Goal: Task Accomplishment & Management: Use online tool/utility

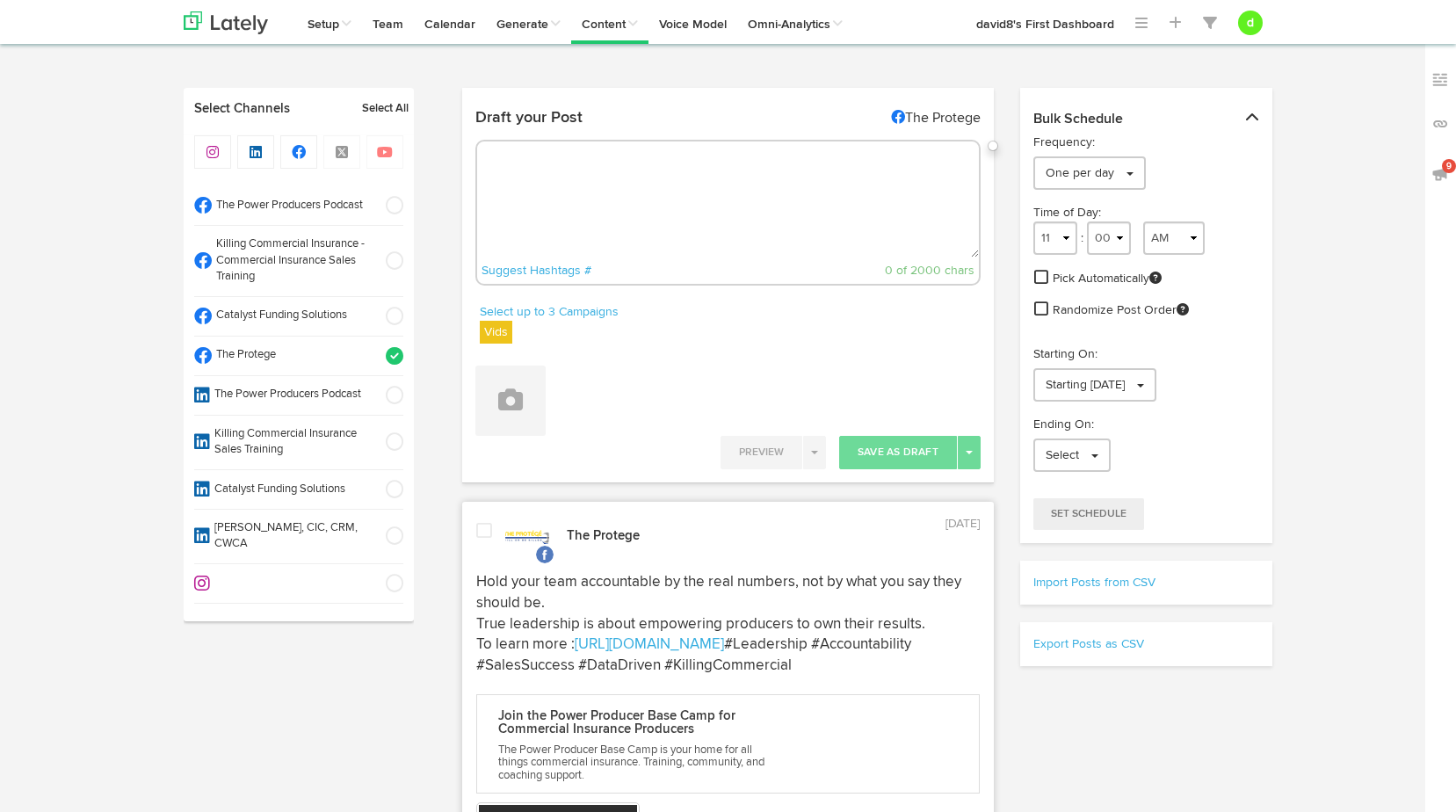
select select "12"
select select "42"
select select "11"
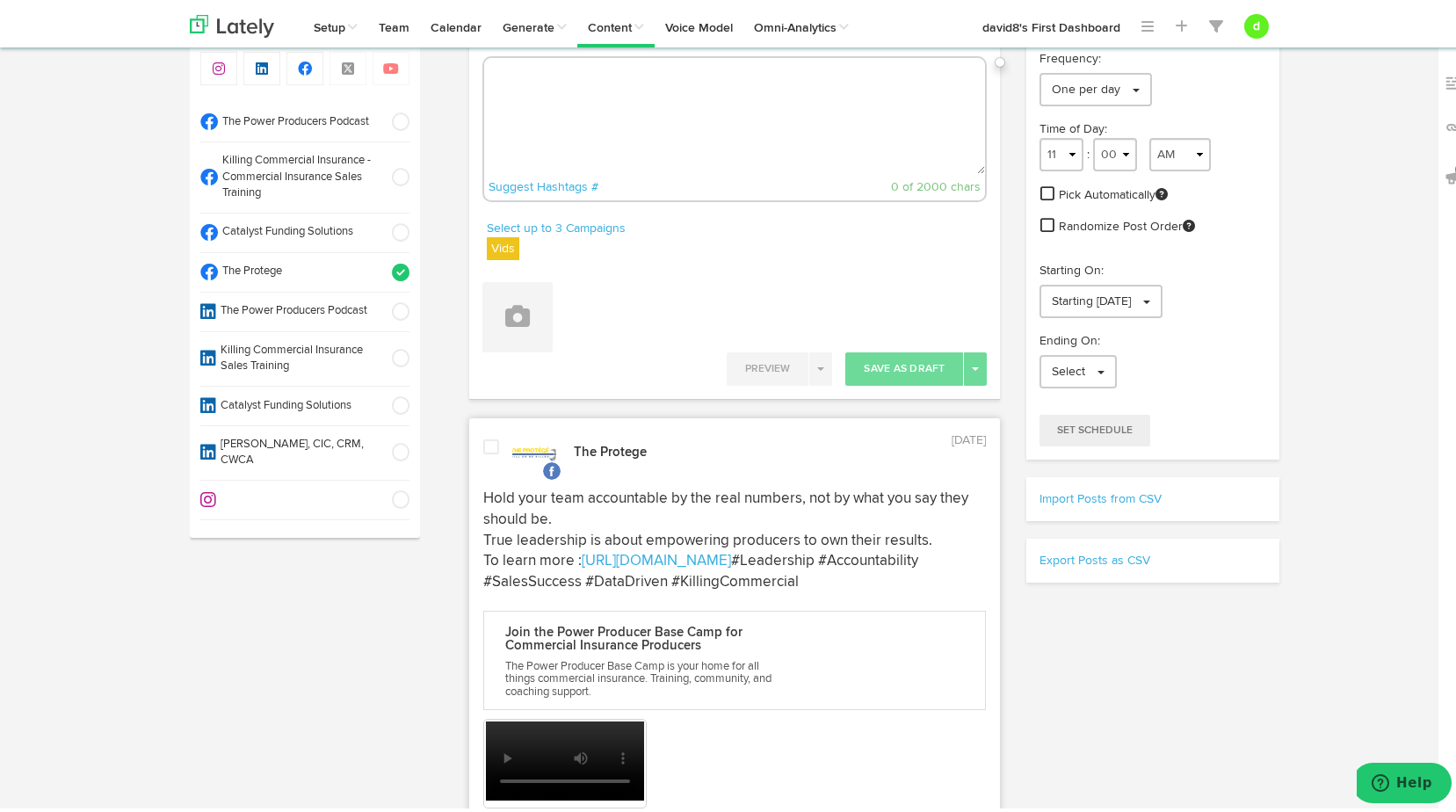
scroll to position [88, 0]
click at [457, 30] on link "Calendar" at bounding box center [457, 21] width 72 height 44
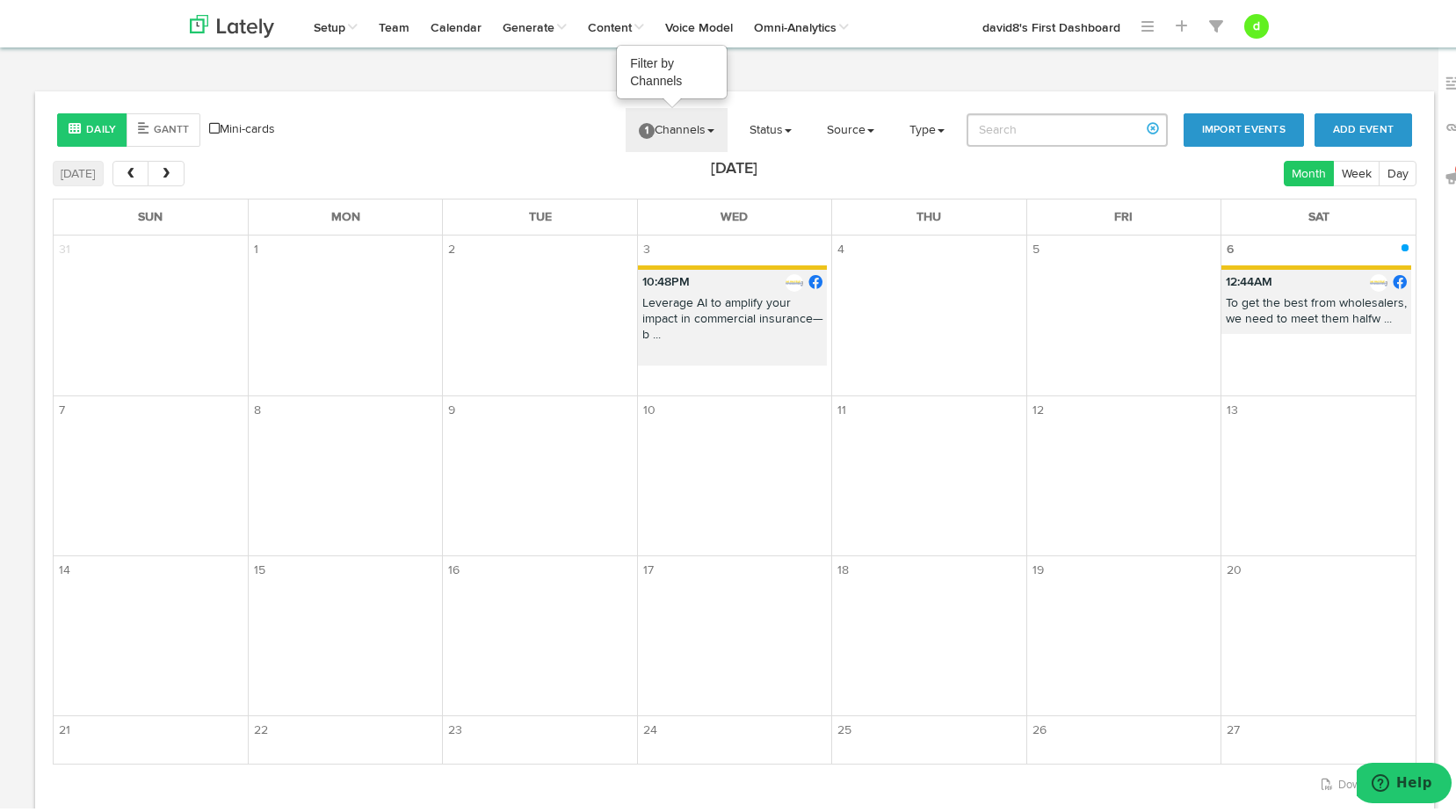
click at [685, 129] on link "1 Channels" at bounding box center [676, 126] width 102 height 44
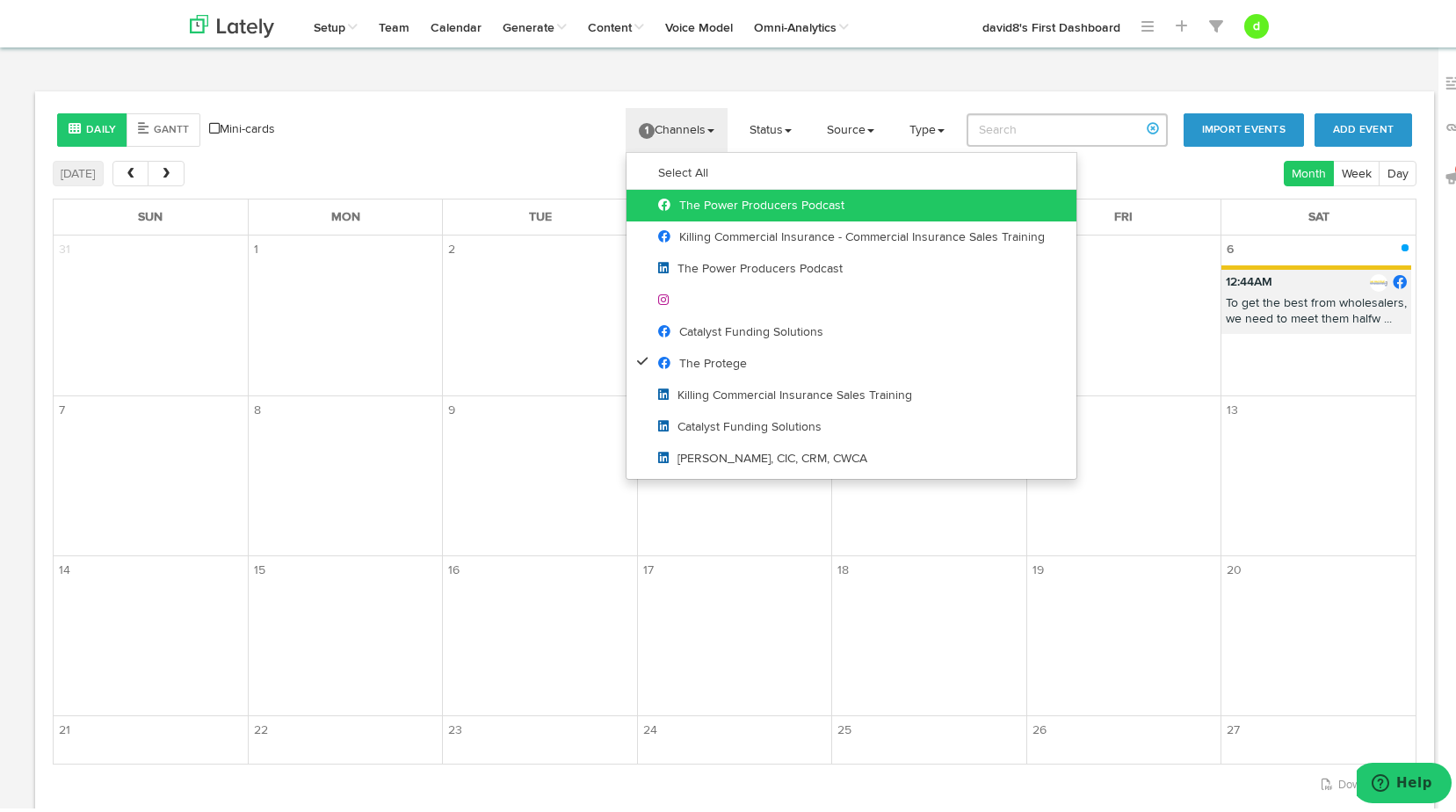
click at [692, 200] on span "The Power Producers Podcast" at bounding box center [751, 201] width 187 height 12
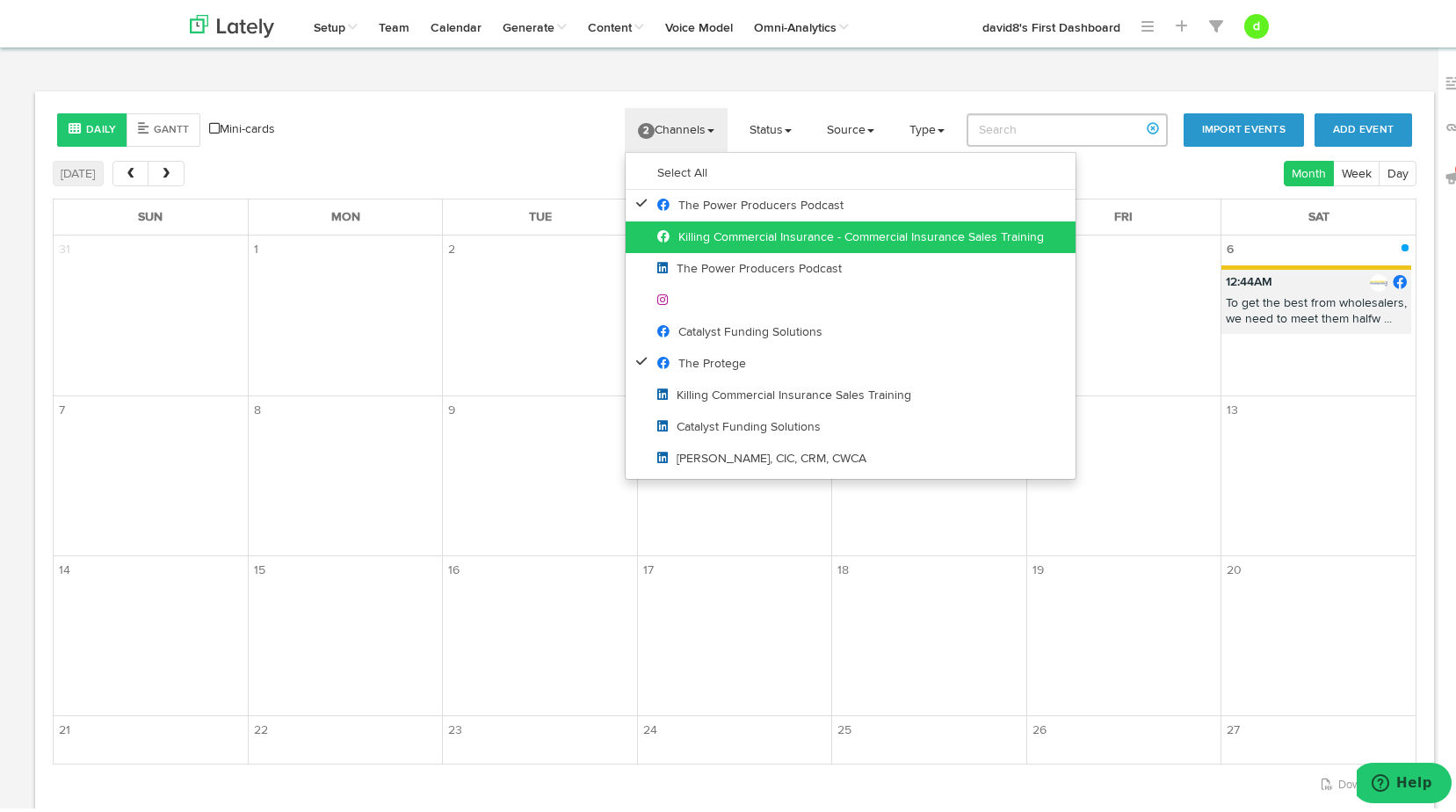
click at [698, 234] on span "Killing Commercial Insurance - Commercial Insurance Sales Training" at bounding box center [850, 233] width 387 height 12
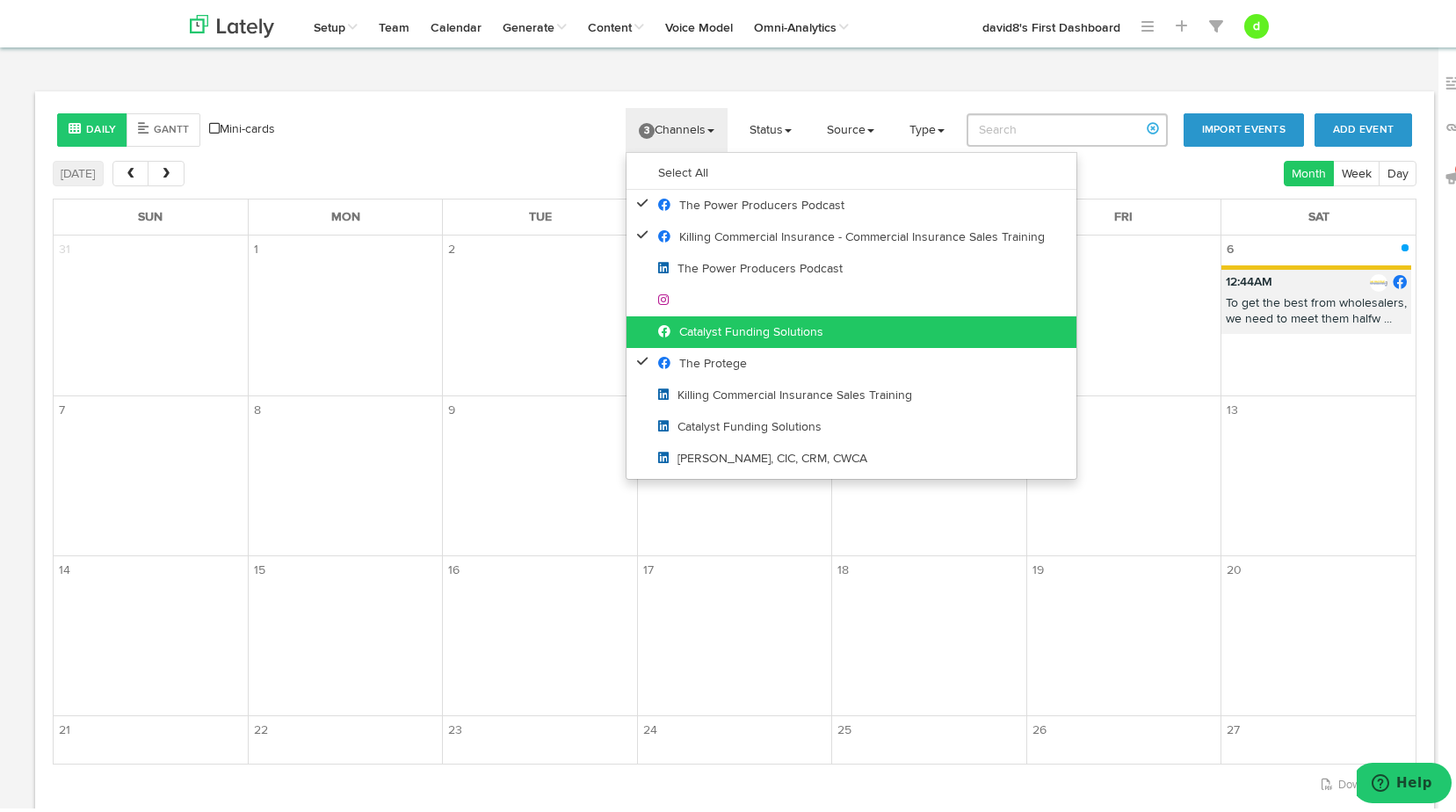
click at [715, 329] on span "Catalyst Funding Solutions" at bounding box center [741, 329] width 165 height 12
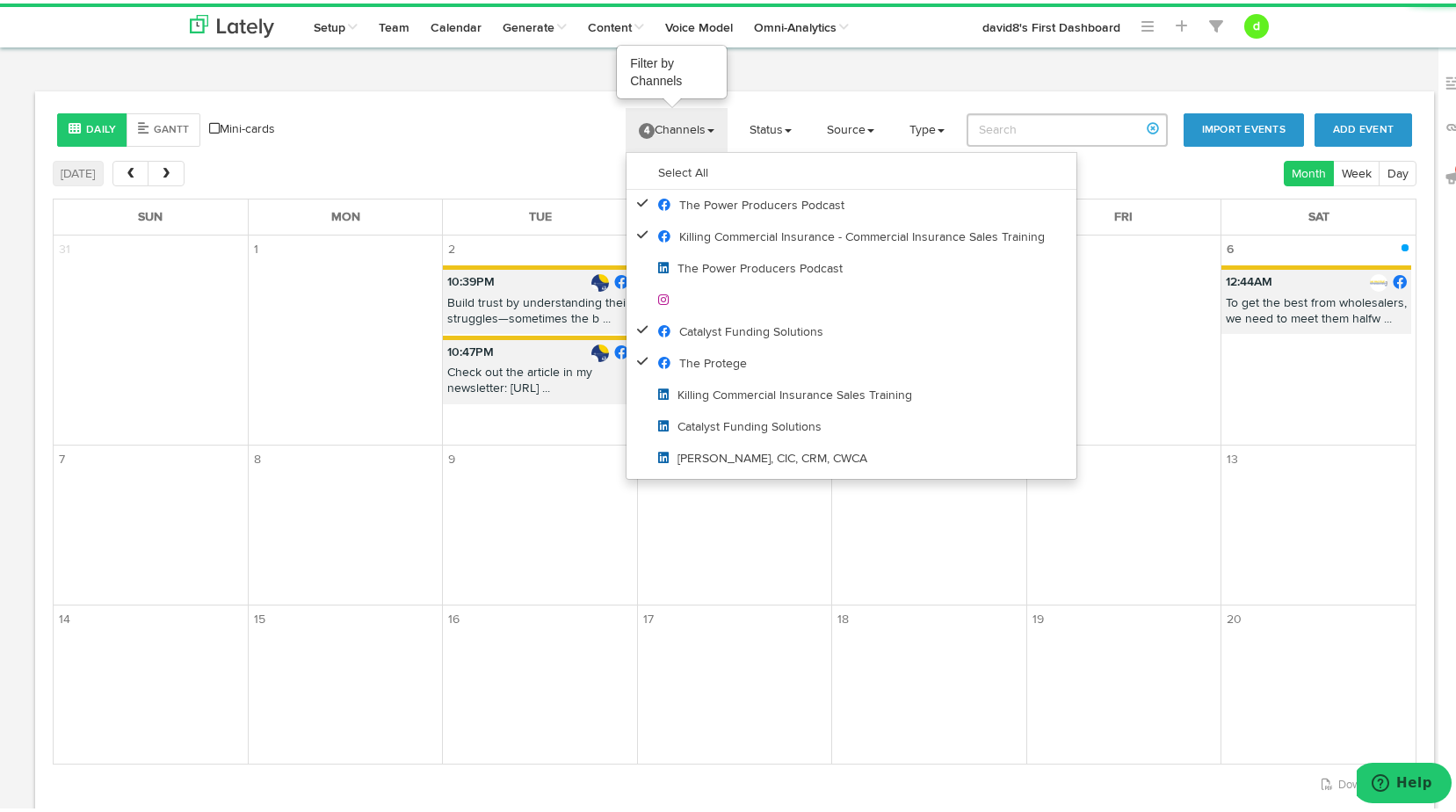
click at [677, 133] on link "4 Channels" at bounding box center [676, 126] width 102 height 44
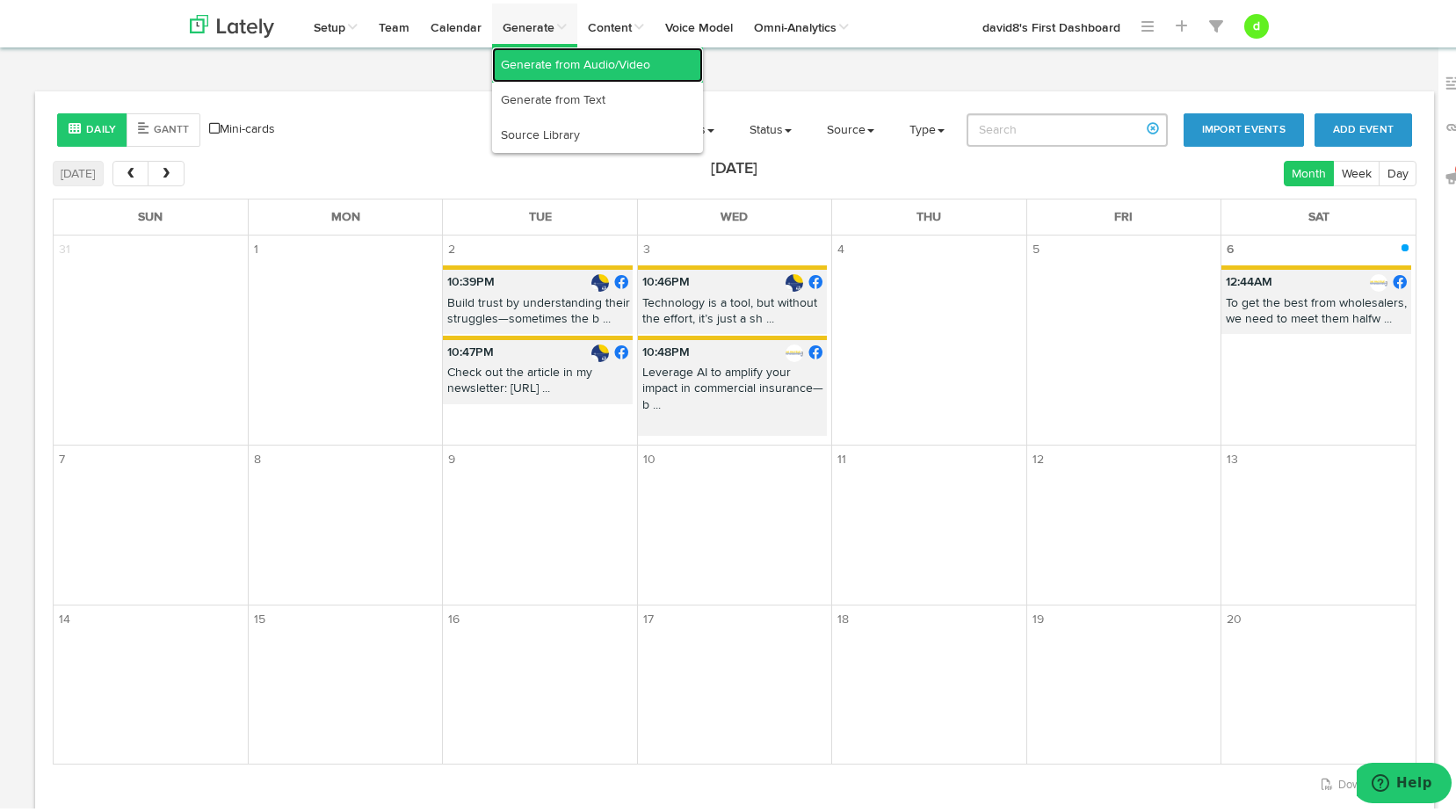
click at [547, 57] on link "Generate from Audio/Video" at bounding box center [597, 61] width 211 height 35
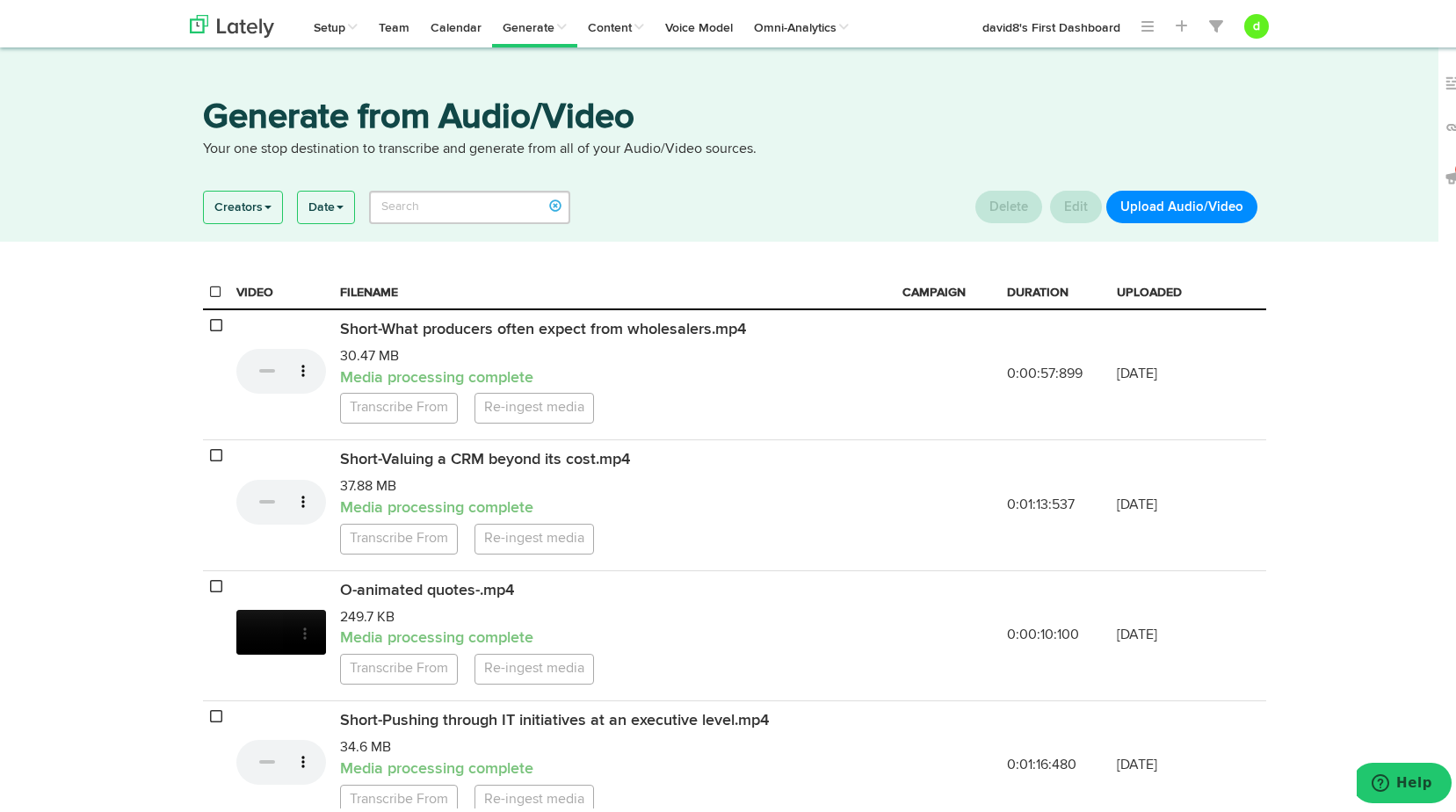
click at [1186, 211] on button "Upload Audio/Video" at bounding box center [1181, 203] width 151 height 32
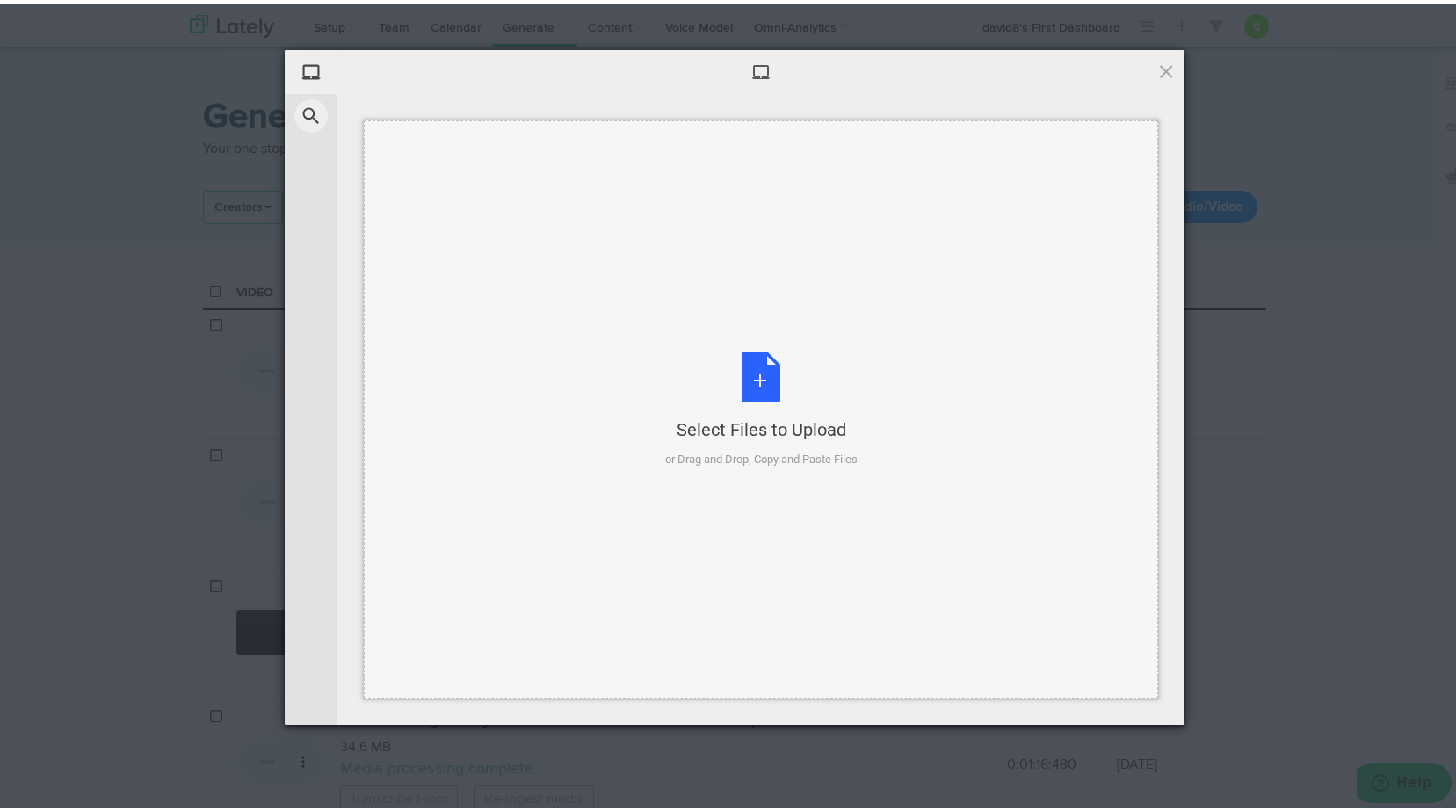
click at [755, 406] on div "Select Files to Upload or Drag and Drop, Copy and Paste Files" at bounding box center [761, 406] width 192 height 117
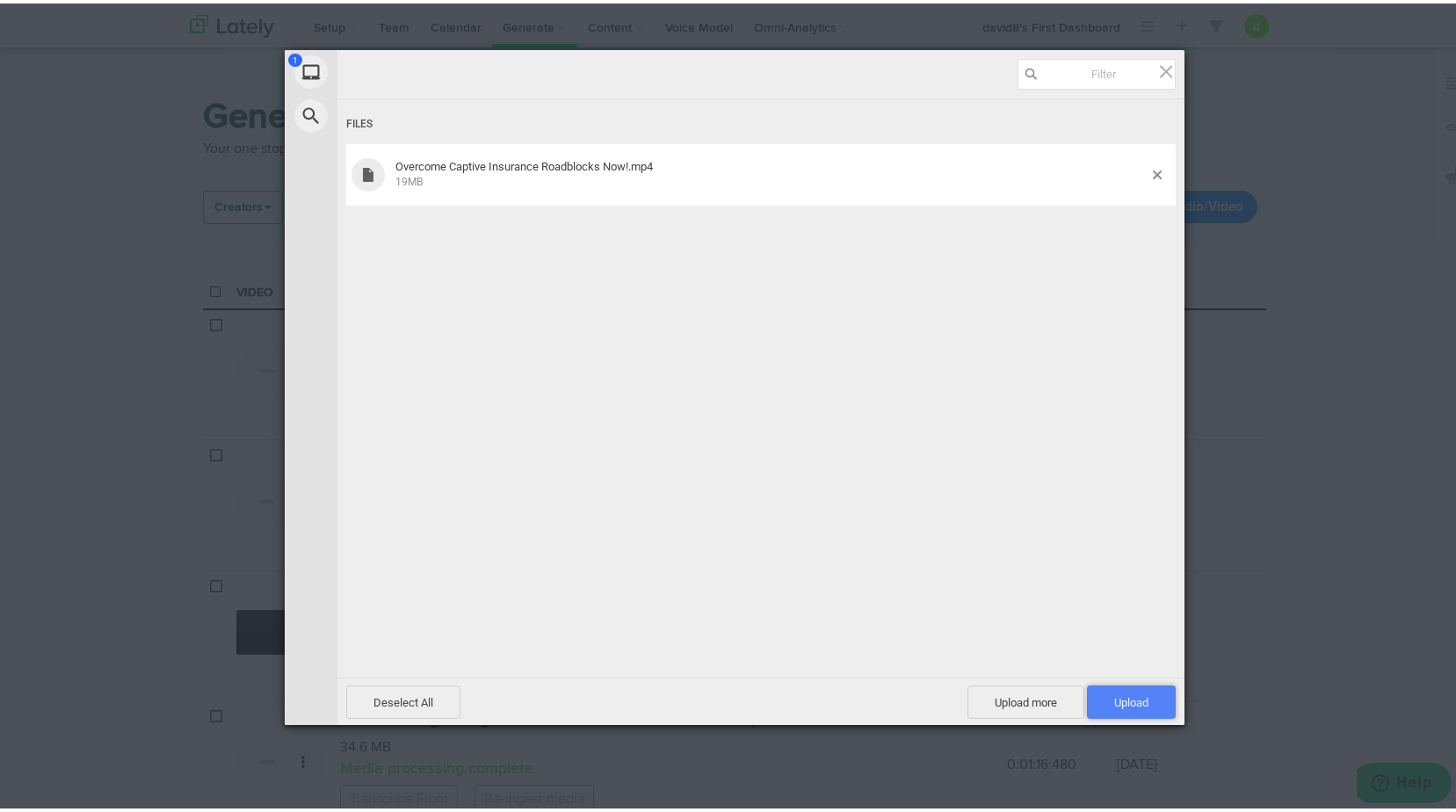
click at [1145, 690] on span "Upload 1" at bounding box center [1132, 699] width 89 height 33
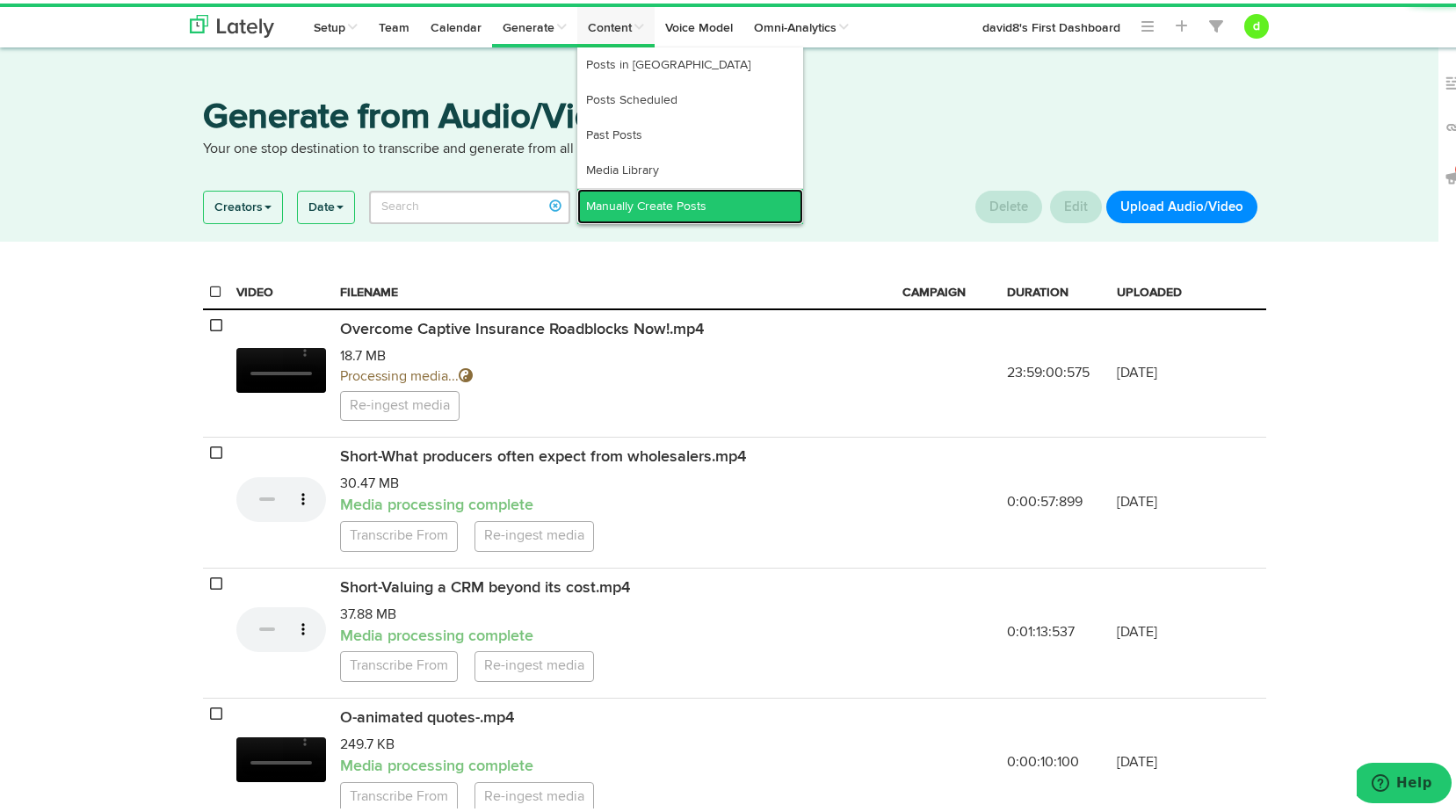
click at [621, 189] on link "Manually Create Posts" at bounding box center [689, 203] width 225 height 35
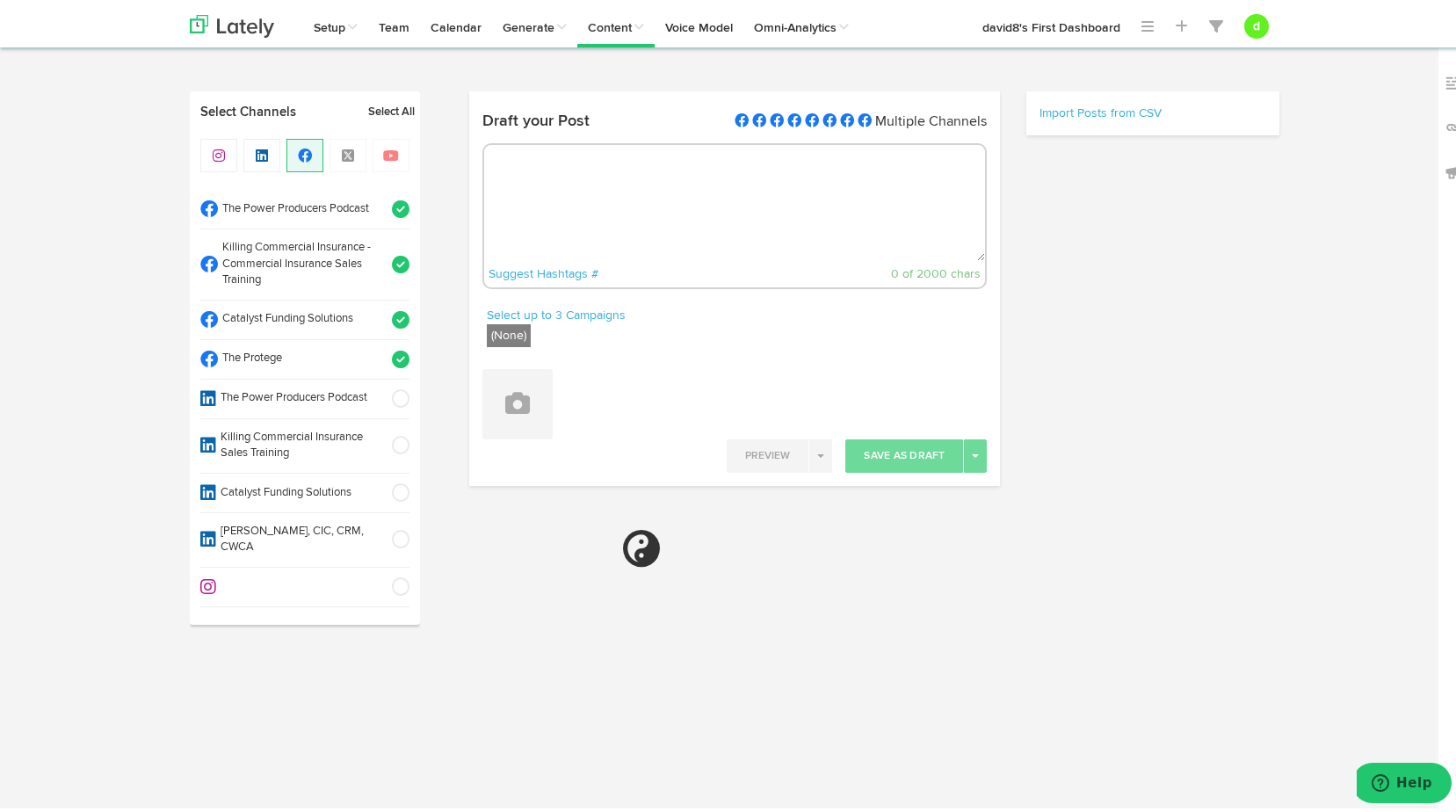
radio input "true"
select select "4"
select select "59"
select select "11"
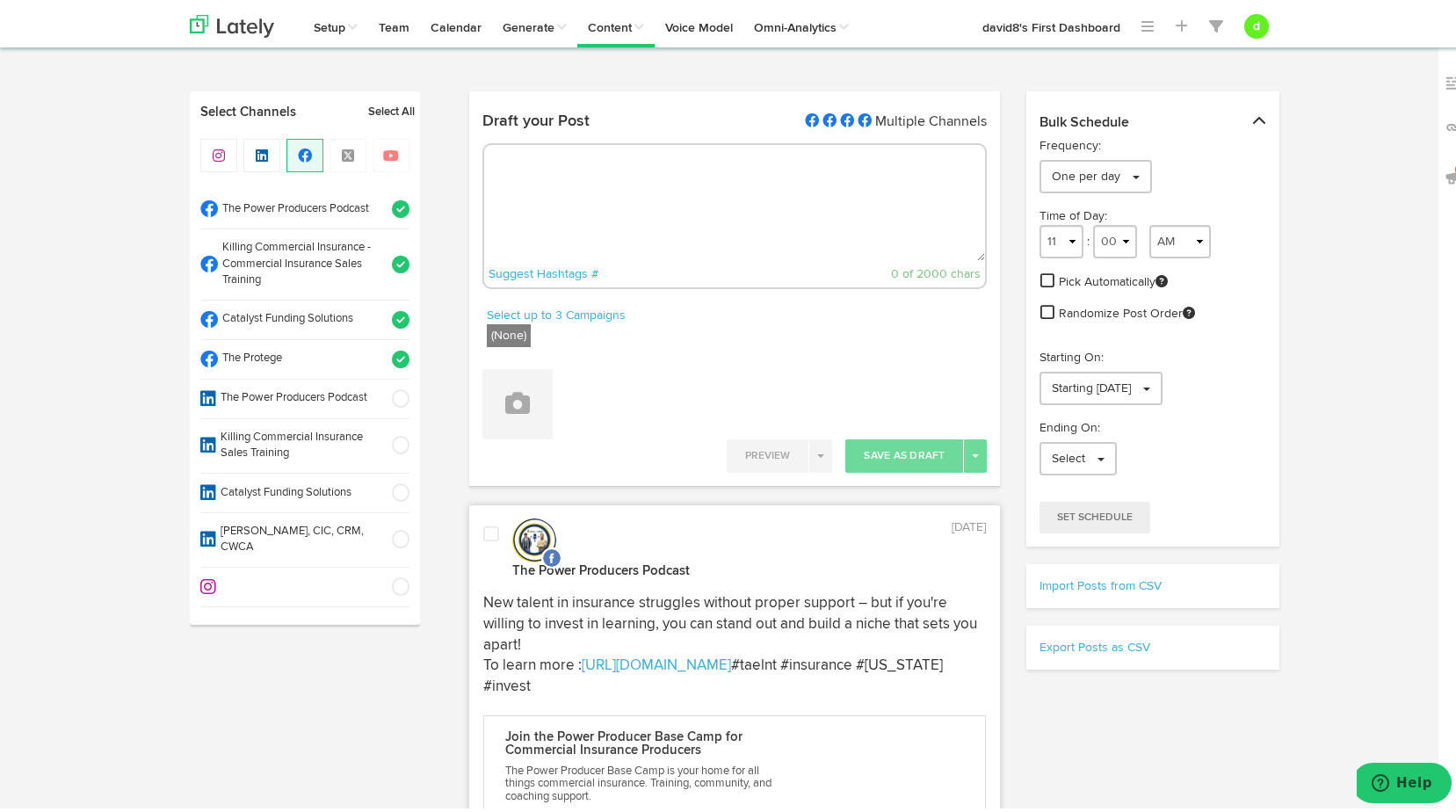
click at [392, 260] on span at bounding box center [394, 261] width 29 height 18
click at [392, 313] on span at bounding box center [394, 316] width 29 height 18
click at [400, 353] on span at bounding box center [394, 355] width 29 height 18
click at [493, 396] on button at bounding box center [518, 401] width 71 height 71
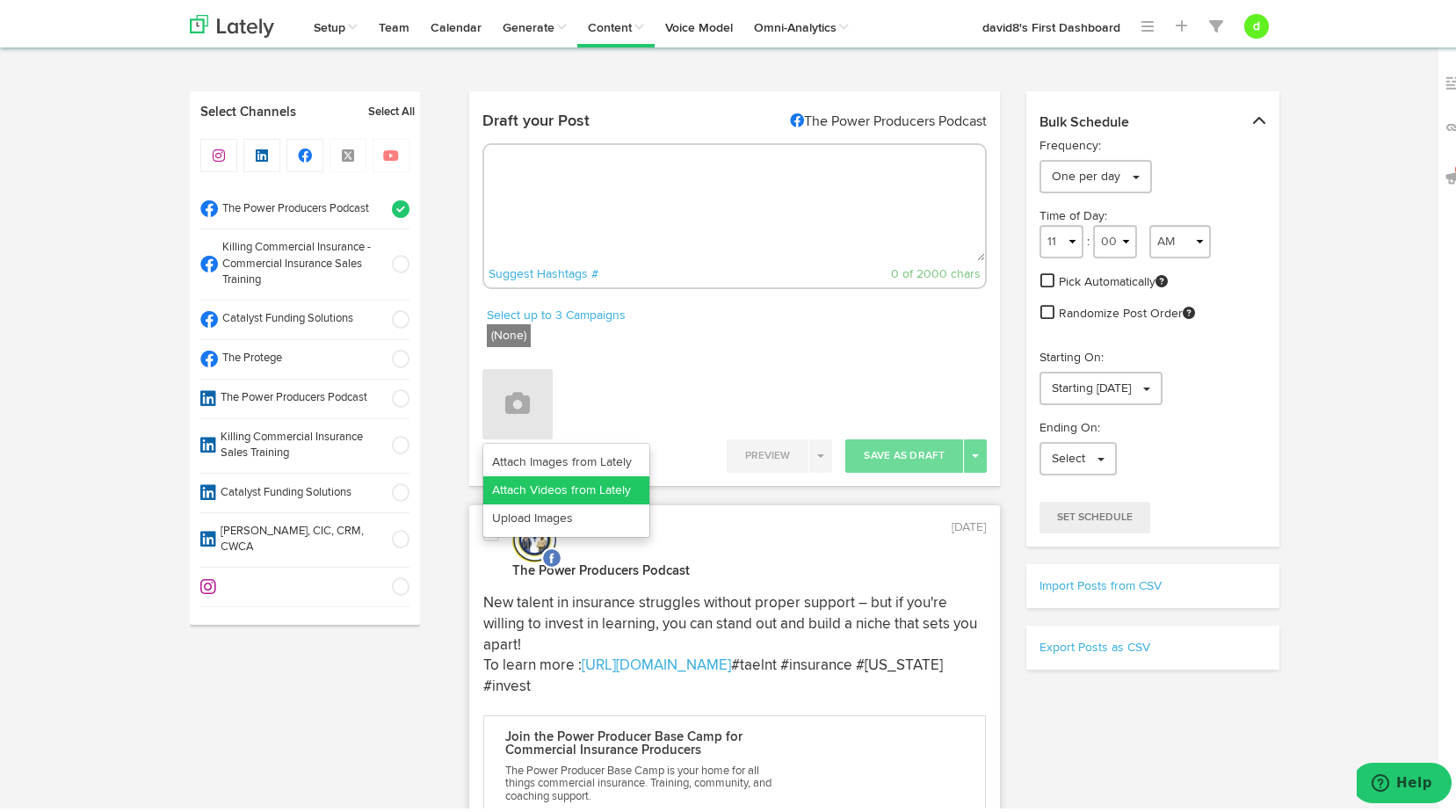
click at [583, 484] on link "Attach Videos from Lately" at bounding box center [566, 487] width 166 height 28
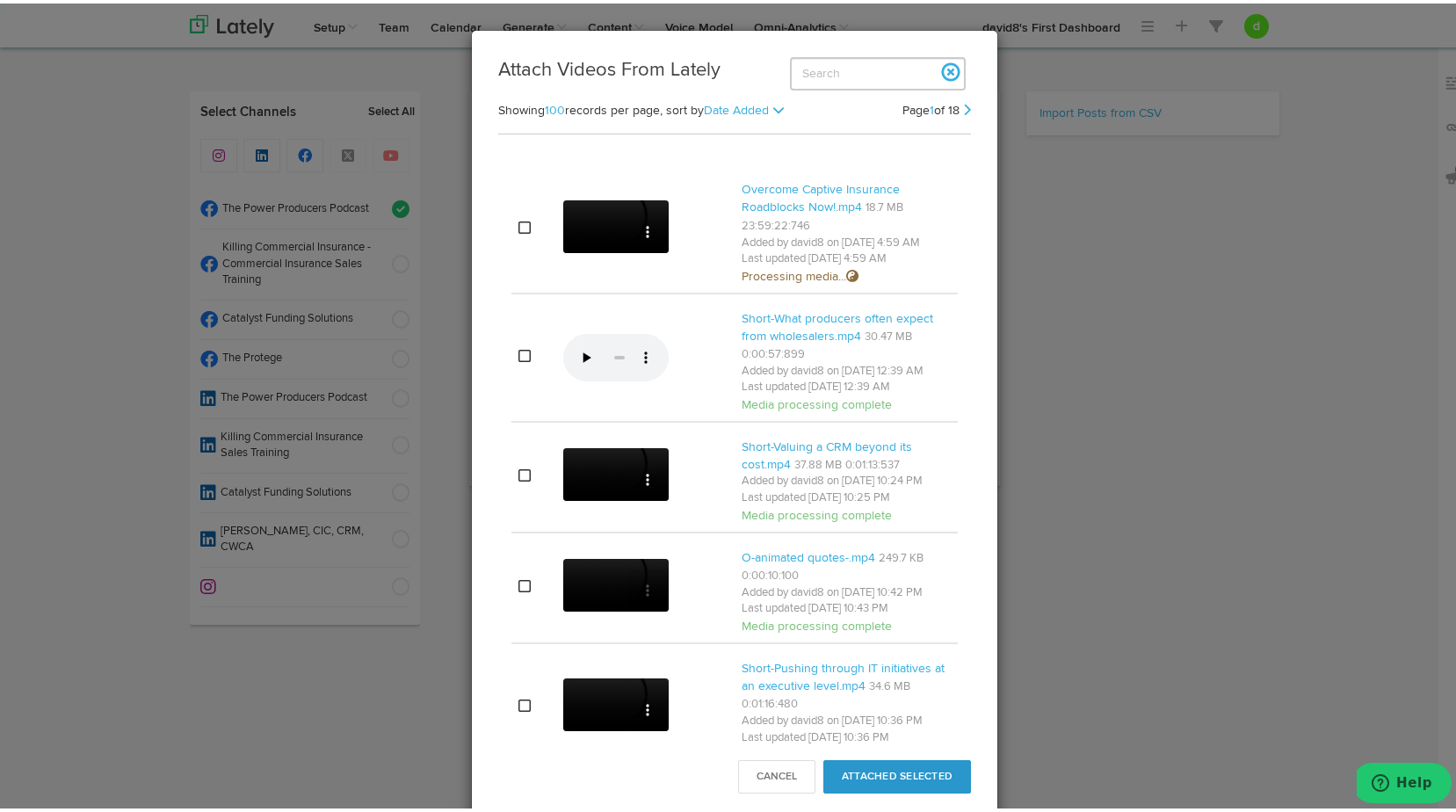
select select "11"
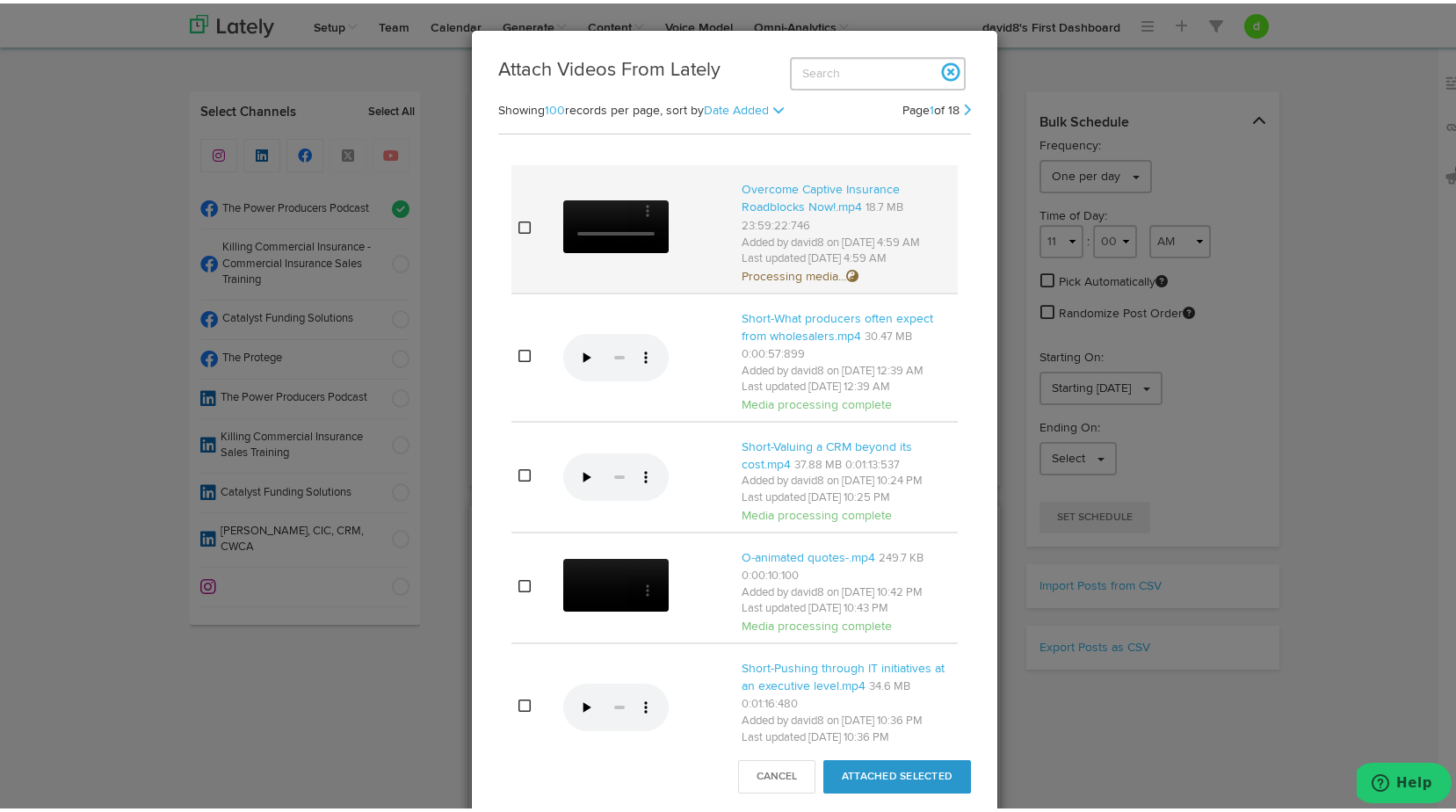
click at [520, 231] on icon at bounding box center [524, 224] width 12 height 14
click at [917, 784] on button "Attached Selected" at bounding box center [896, 773] width 148 height 33
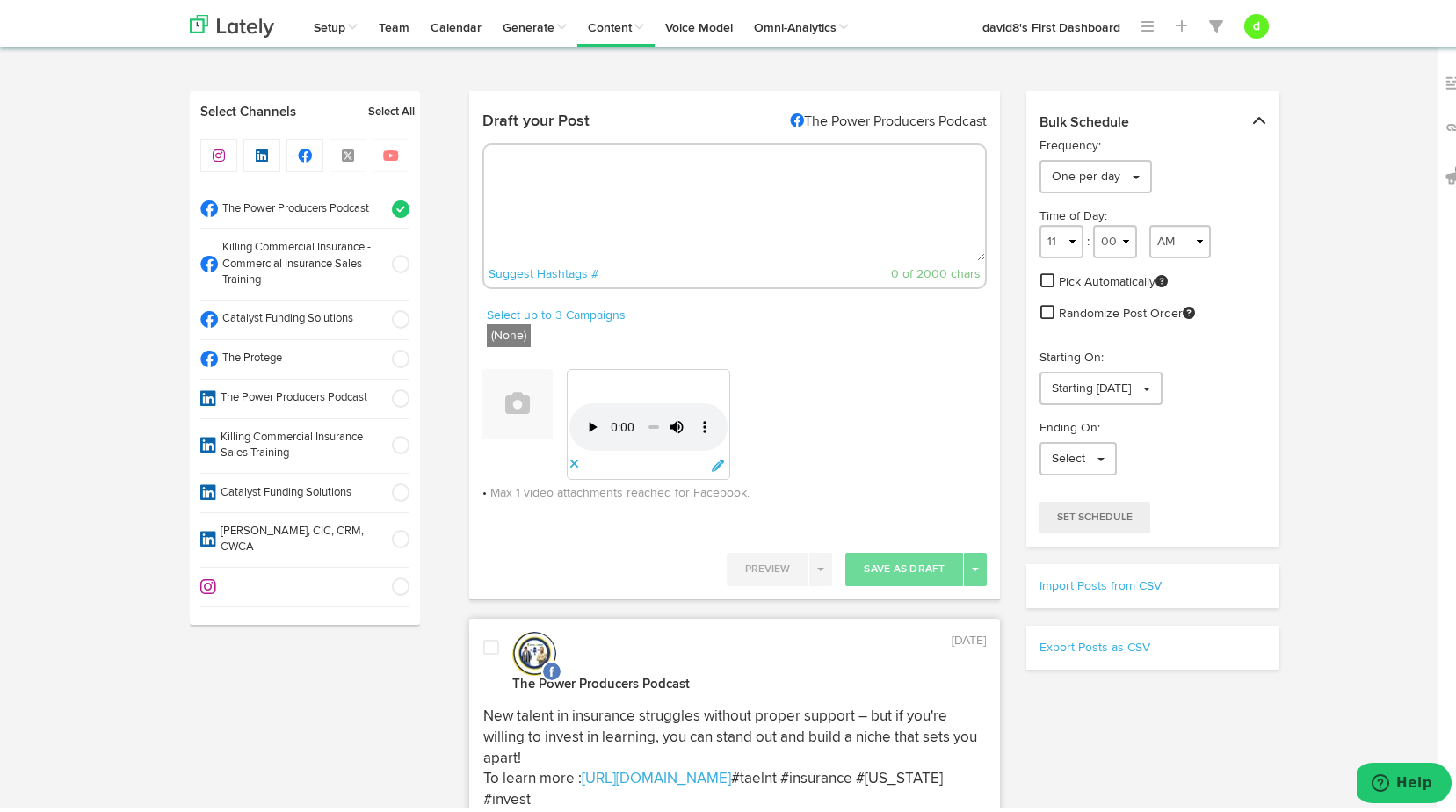
paste textarea ""Don't lose a $300K client just because you don’t understand the product. Be th…"
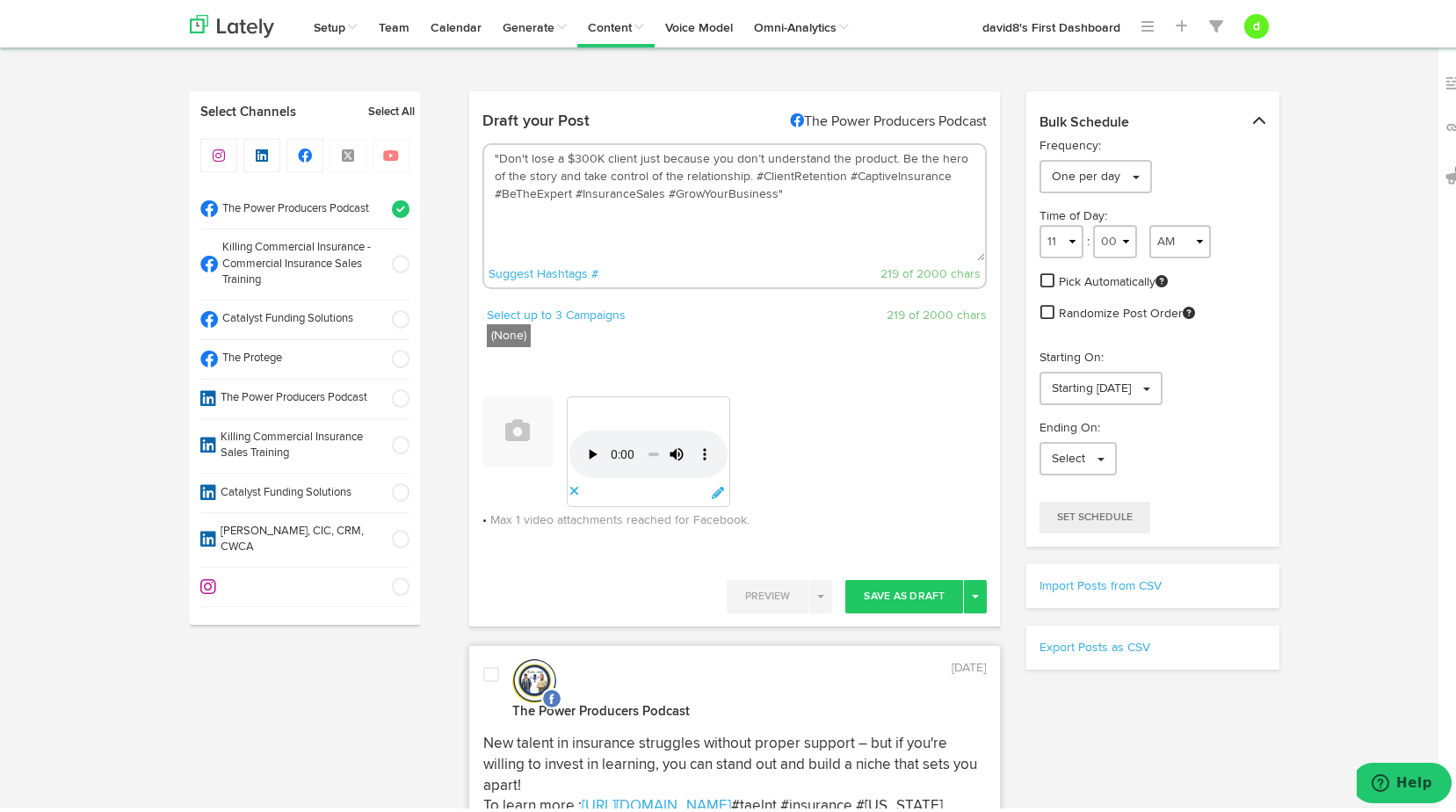
click at [491, 153] on textarea ""Don't lose a $300K client just because you don’t understand the product. Be th…" at bounding box center [735, 199] width 502 height 116
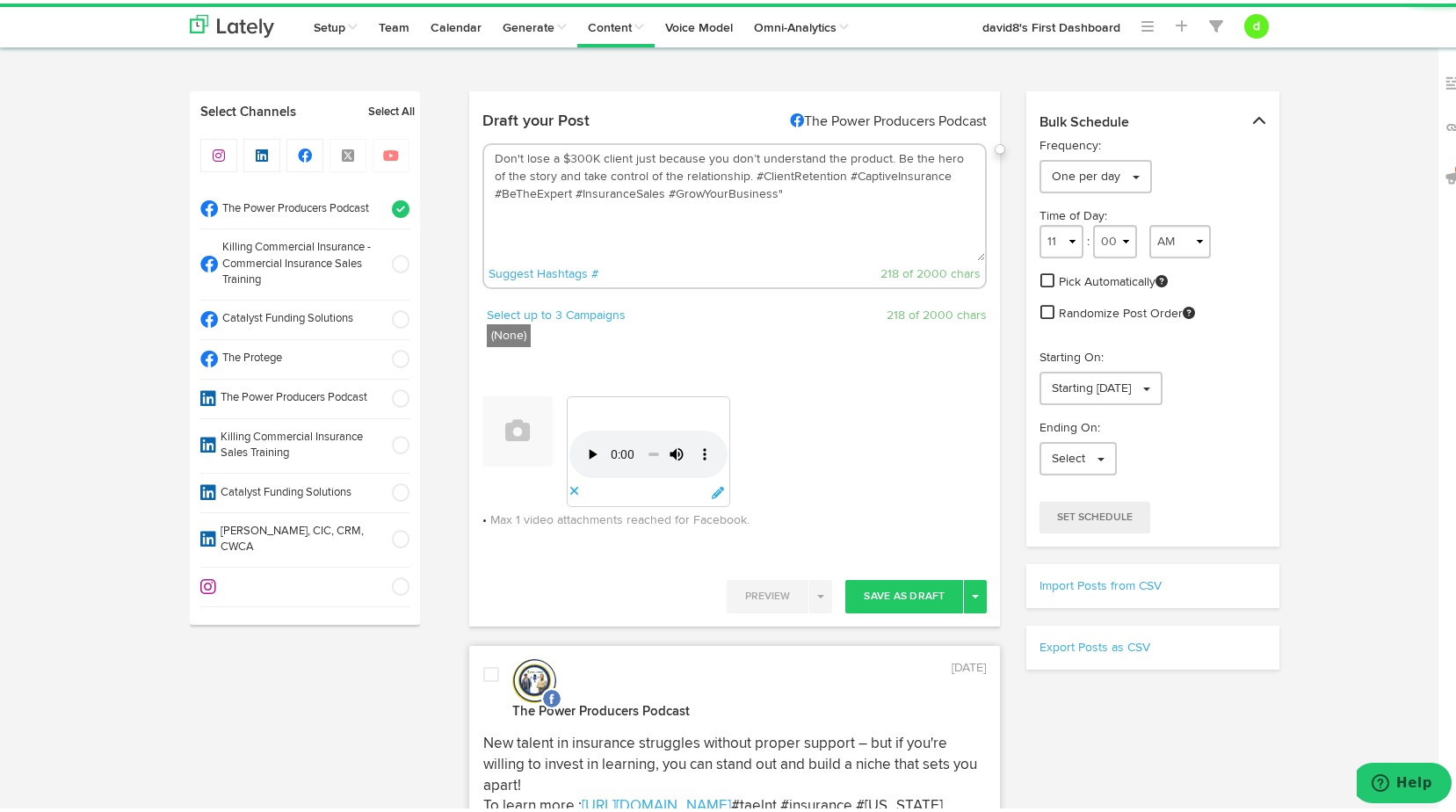
click at [784, 194] on textarea "Don't lose a $300K client just because you don’t understand the product. Be the…" at bounding box center [735, 199] width 502 height 116
click at [730, 174] on textarea "Don't lose a $300K client just because you don’t understand the product. Be the…" at bounding box center [735, 199] width 502 height 116
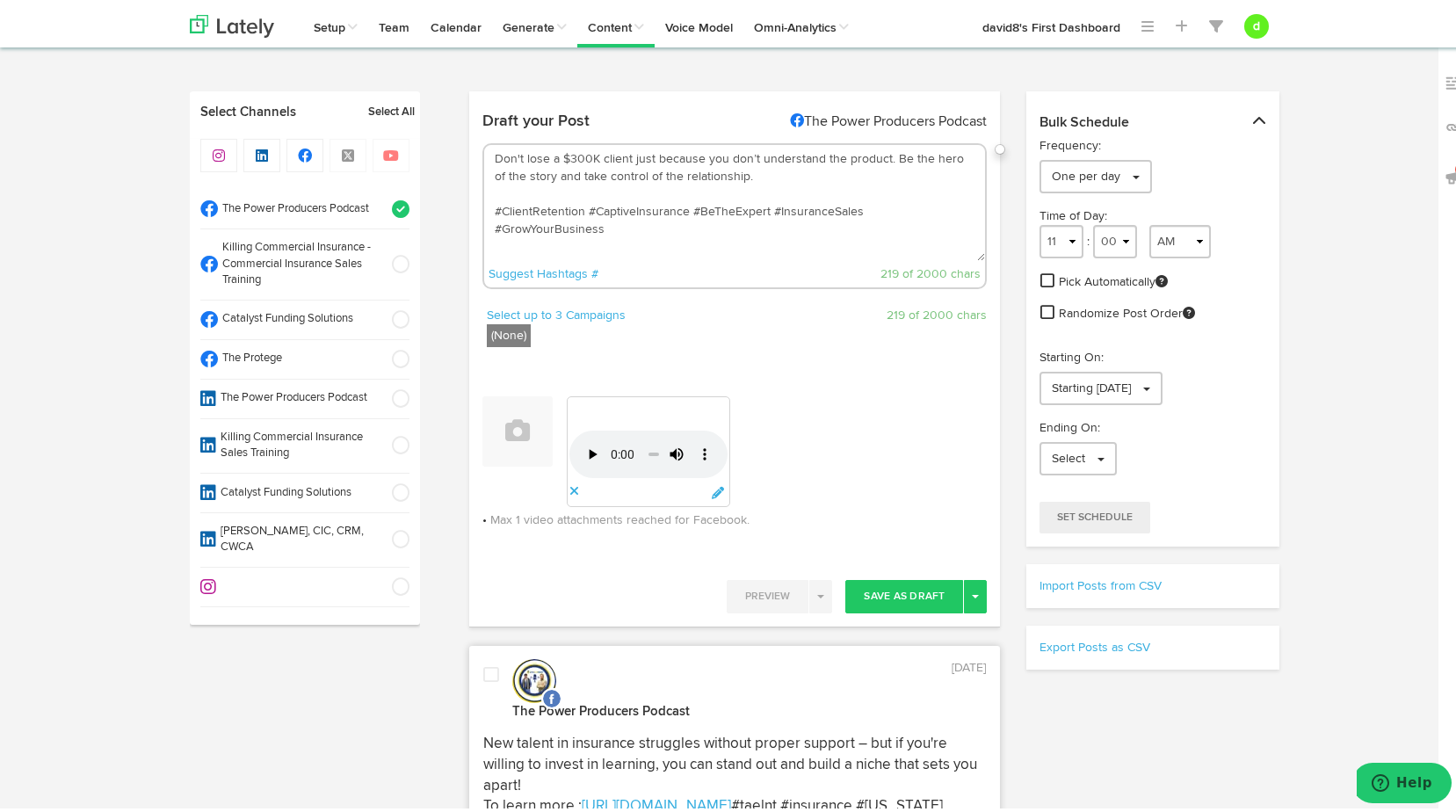
click at [500, 191] on textarea "Don't lose a $300K client just because you don’t understand the product. Be the…" at bounding box center [735, 199] width 502 height 116
type textarea "Don't lose a $300K client just because you don’t understand the product. Be the…"
